Goal: Register for event/course

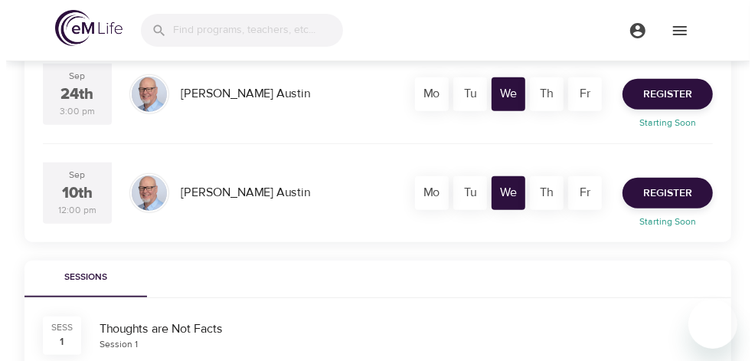
scroll to position [306, 0]
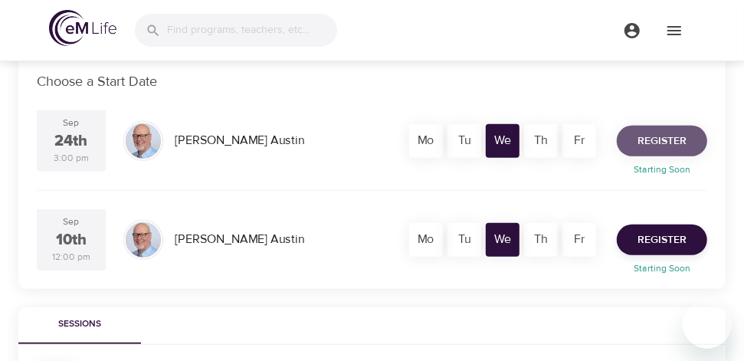
click at [648, 133] on span "Register" at bounding box center [661, 141] width 49 height 19
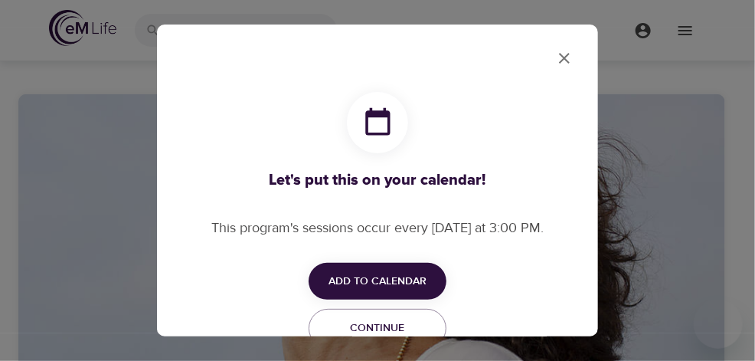
checkbox input "true"
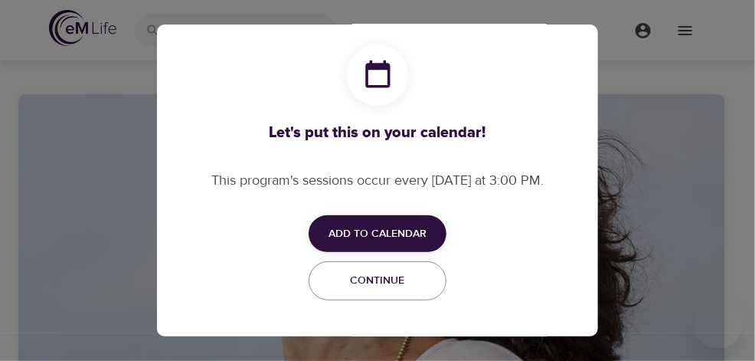
click at [367, 235] on span "Add to Calendar" at bounding box center [378, 233] width 98 height 19
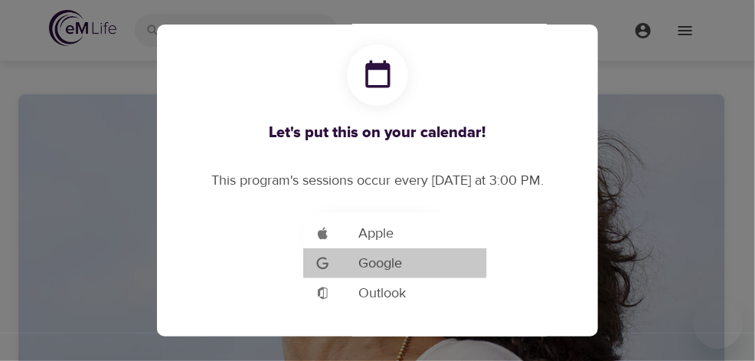
click at [367, 269] on span "Google" at bounding box center [380, 263] width 44 height 21
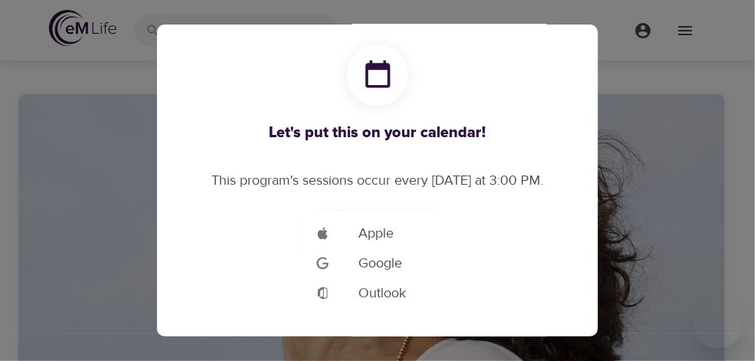
click at [596, 71] on div at bounding box center [377, 180] width 755 height 361
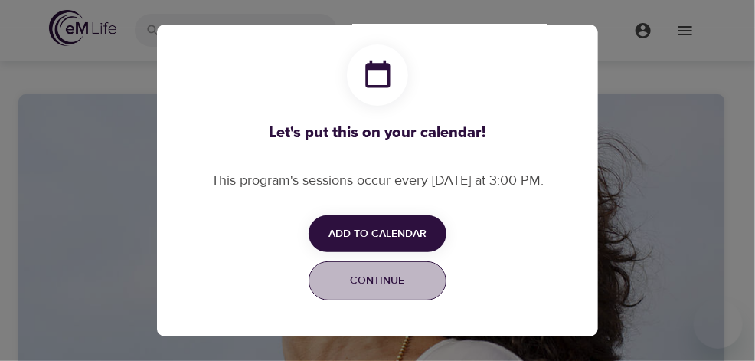
click at [376, 278] on span "Continue" at bounding box center [378, 280] width 118 height 19
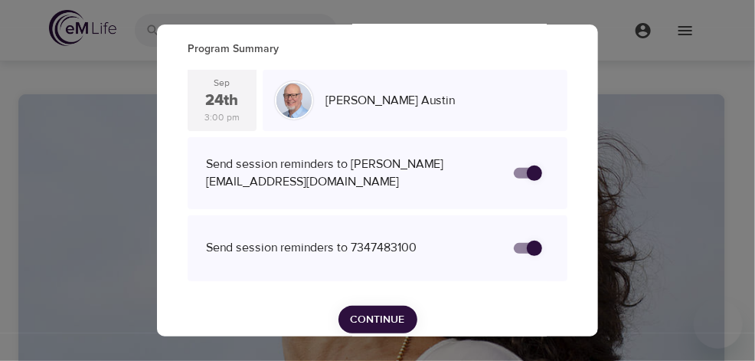
scroll to position [93, 0]
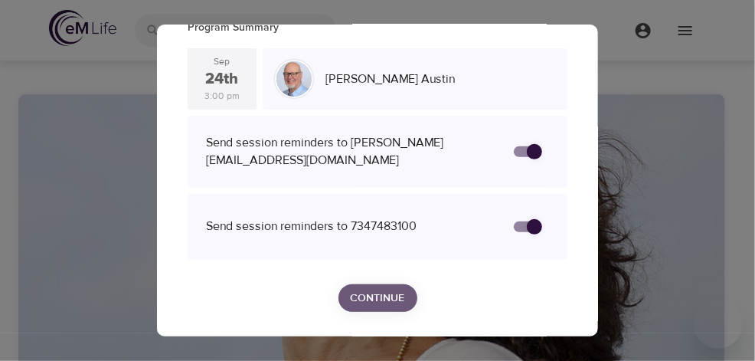
click at [368, 294] on span "Continue" at bounding box center [378, 298] width 54 height 19
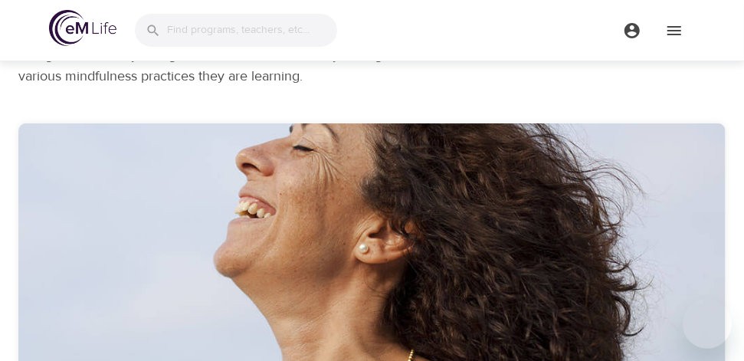
scroll to position [0, 0]
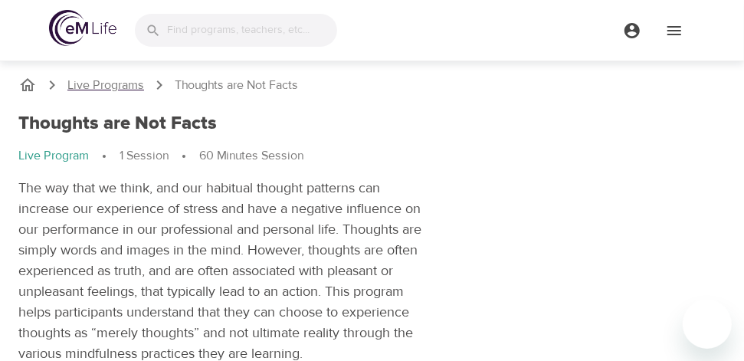
click at [120, 87] on p "Live Programs" at bounding box center [105, 86] width 77 height 18
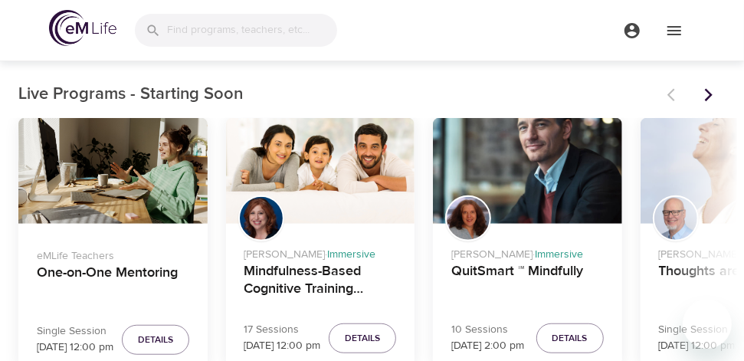
scroll to position [460, 0]
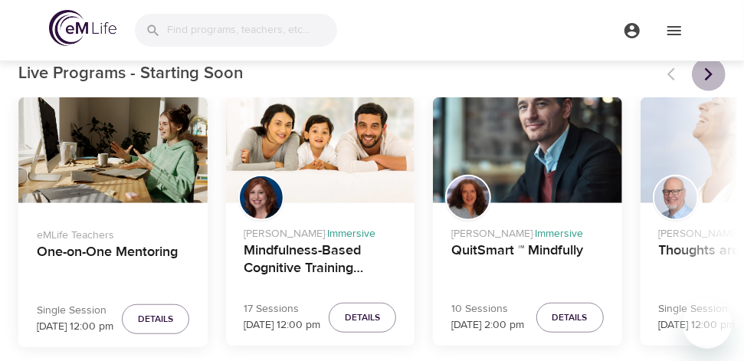
click at [708, 70] on icon "Next items" at bounding box center [709, 73] width 8 height 13
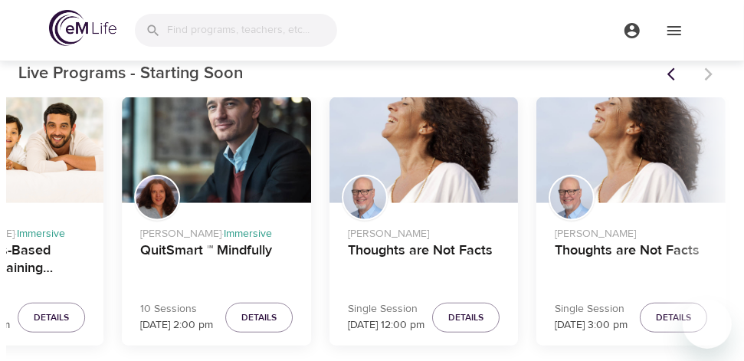
click at [708, 70] on div at bounding box center [691, 74] width 67 height 34
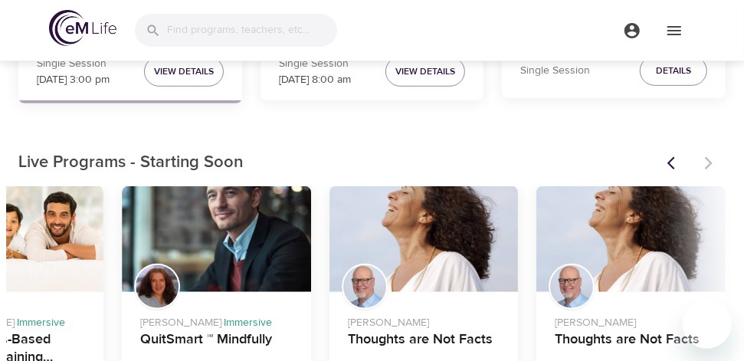
scroll to position [0, 0]
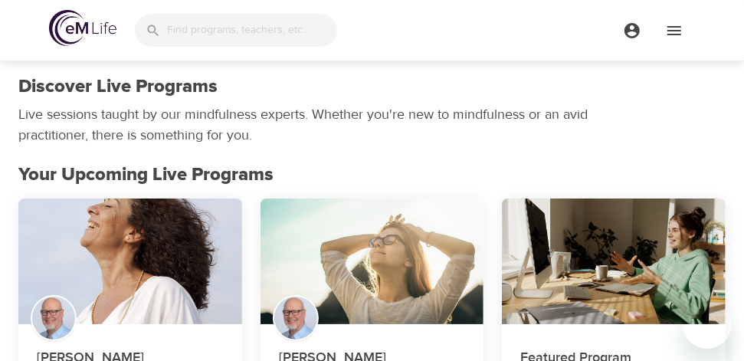
click at [103, 30] on img at bounding box center [82, 28] width 67 height 36
